Goal: Ask a question

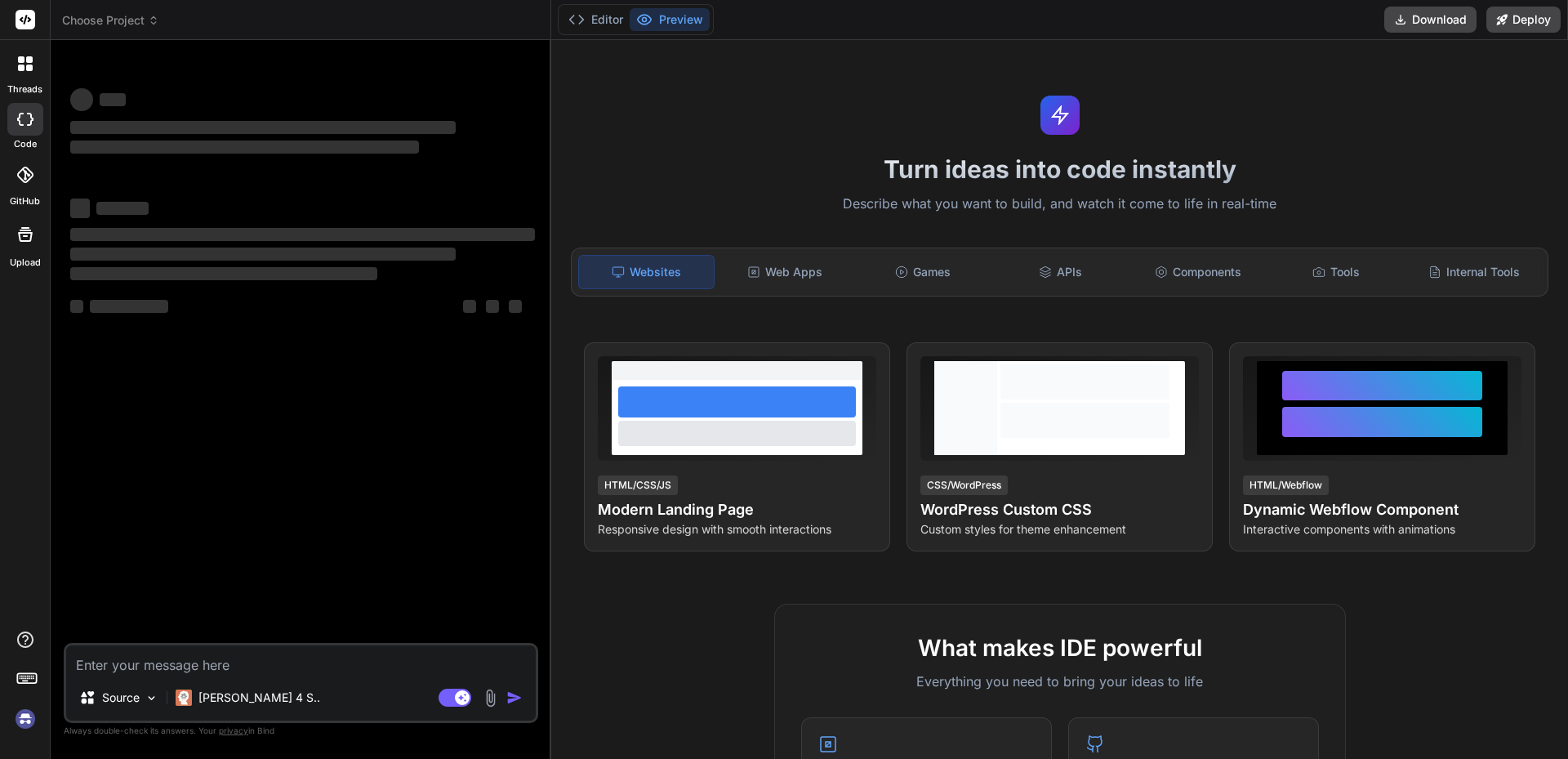
click at [188, 674] on textarea at bounding box center [301, 660] width 470 height 30
type textarea "x"
type textarea "Hi [PERSON_NAME], I am unable to provide any type of documentation as proof for…"
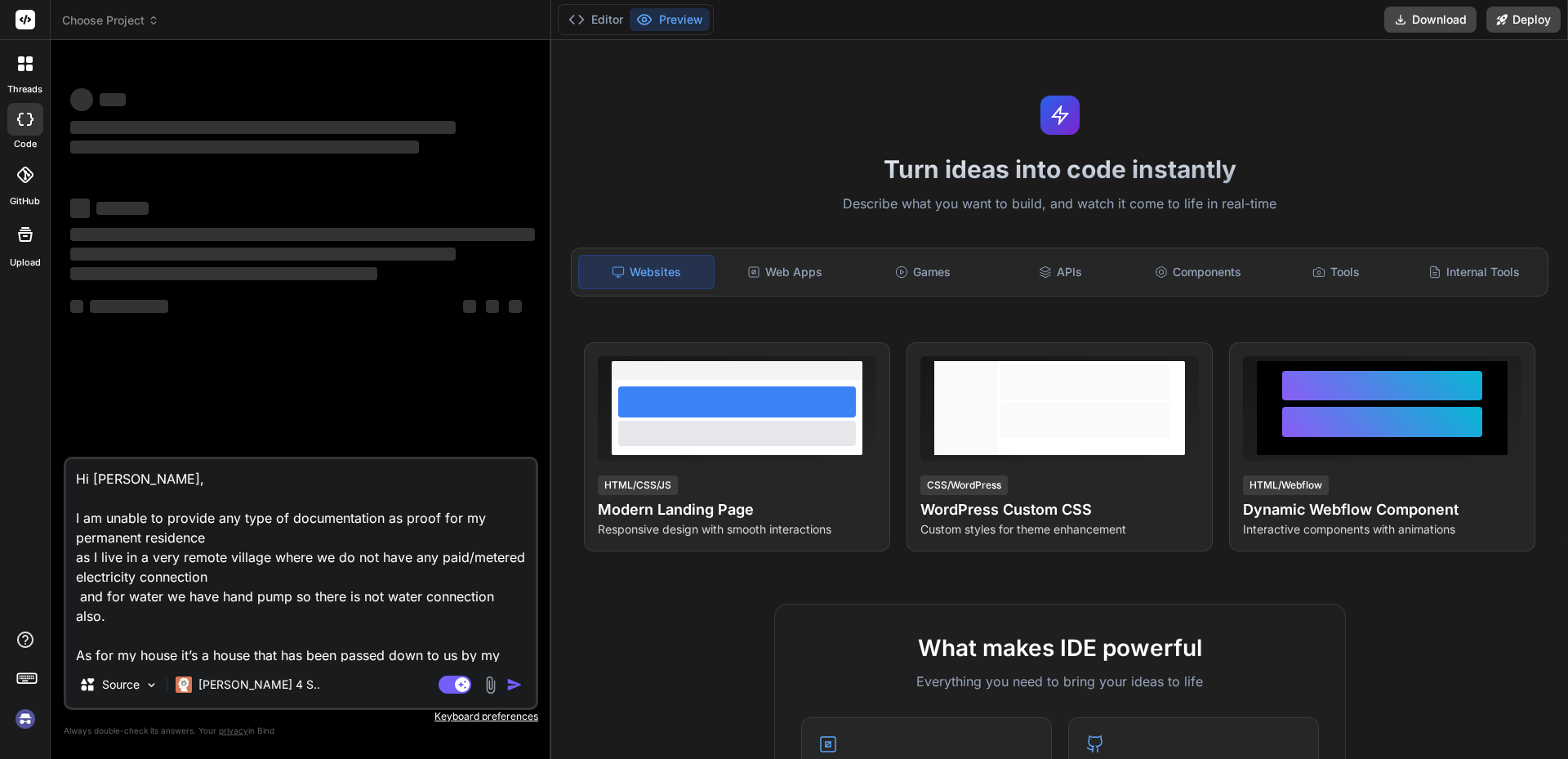
scroll to position [60, 0]
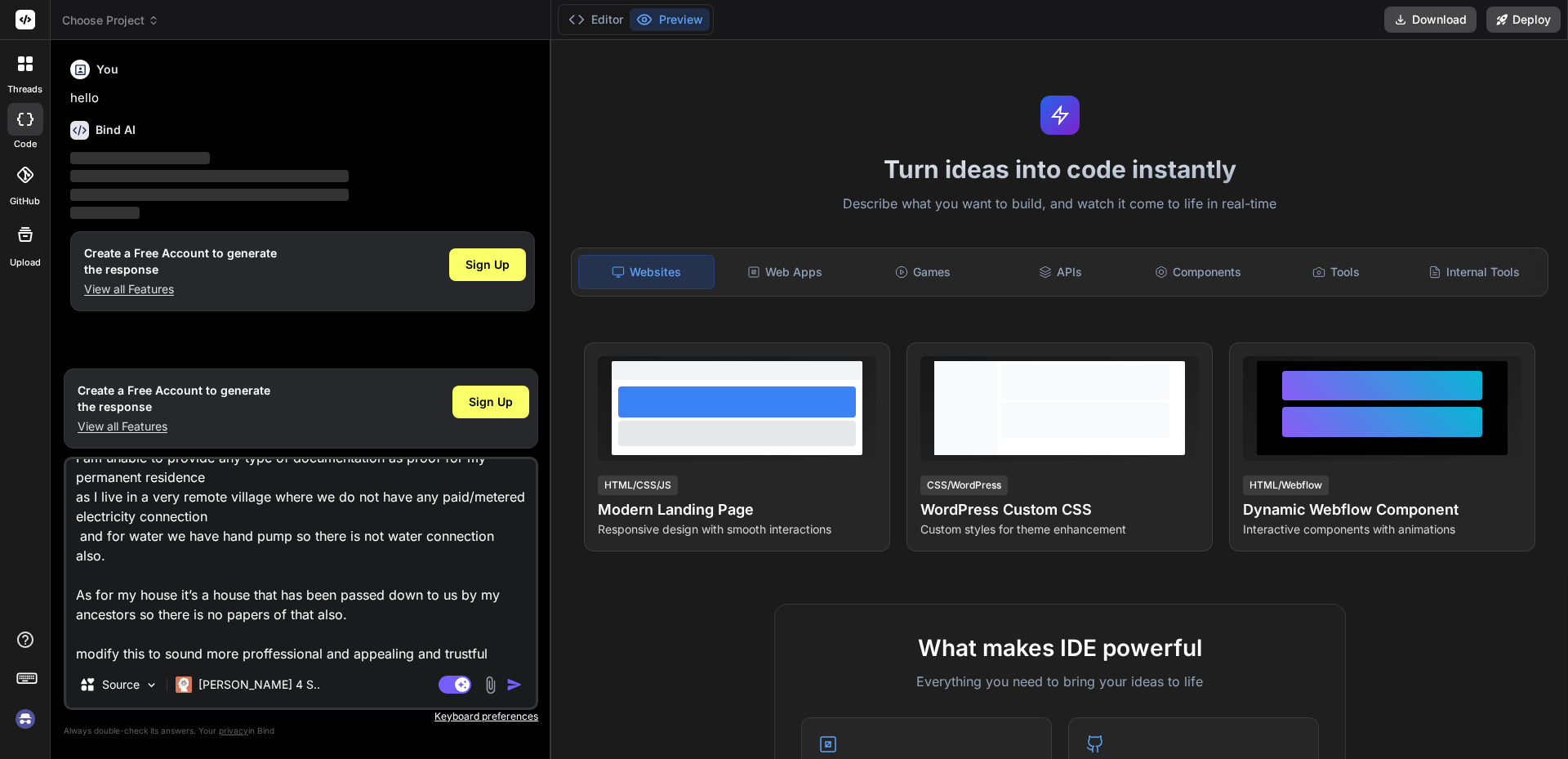
type textarea "x"
type textarea "Hi [PERSON_NAME], I am unable to provide any type of documentation as proof for…"
click at [512, 683] on img "button" at bounding box center [513, 684] width 16 height 16
